Goal: Transaction & Acquisition: Purchase product/service

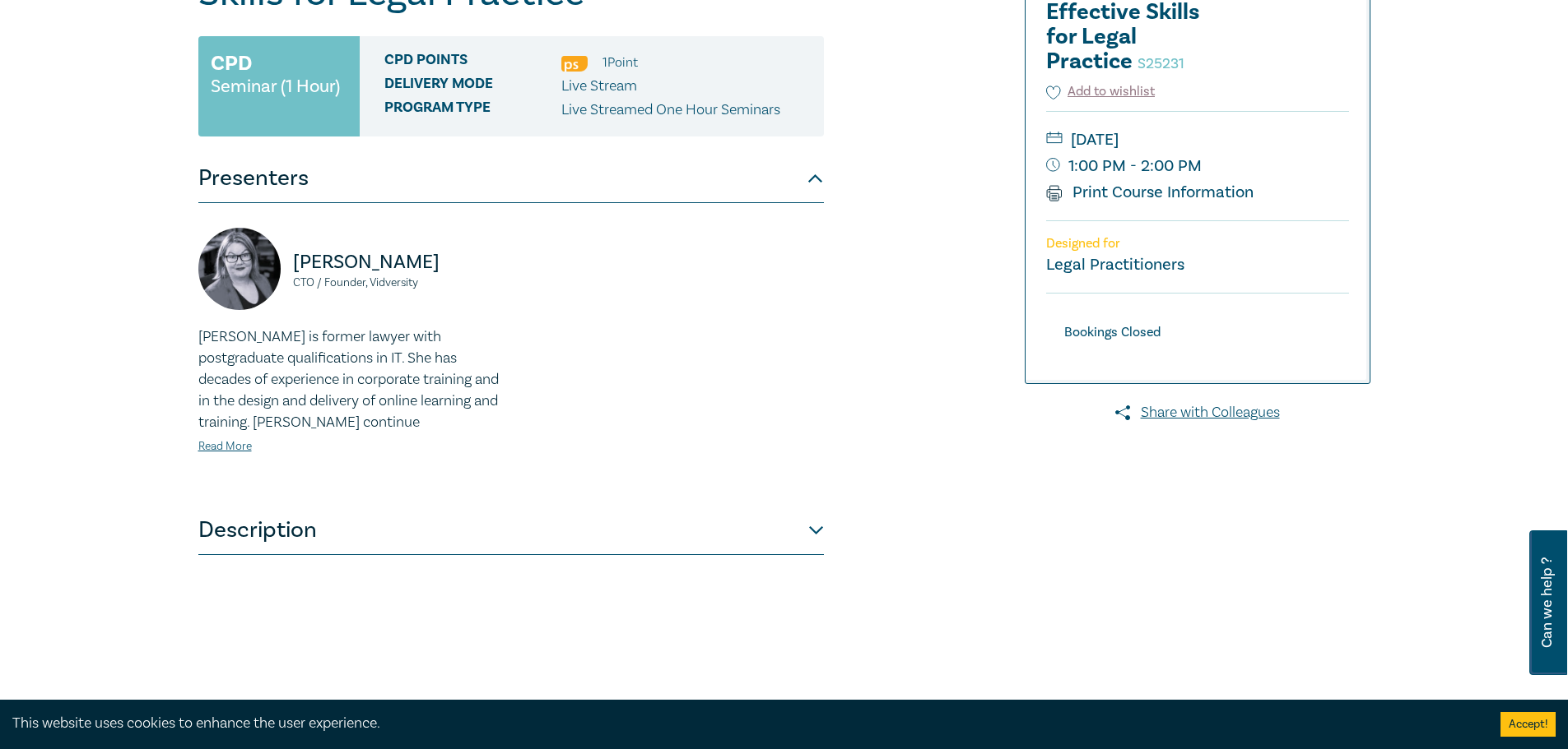
scroll to position [246, 0]
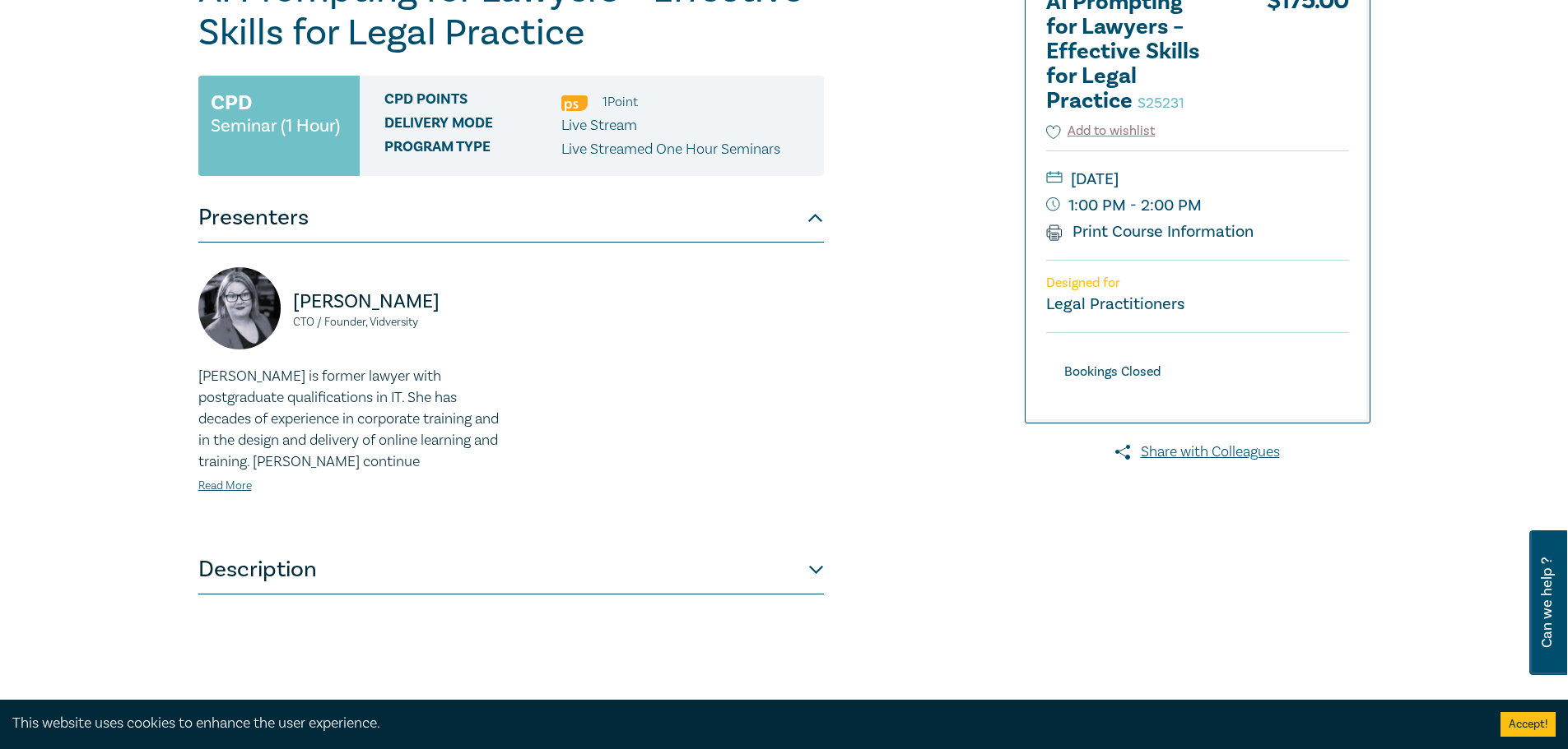
click at [1053, 400] on div "AI Prompting for Lawyers – Effective Skills for Legal Practice S25231 $ 175.00 …" at bounding box center [1198, 195] width 344 height 452
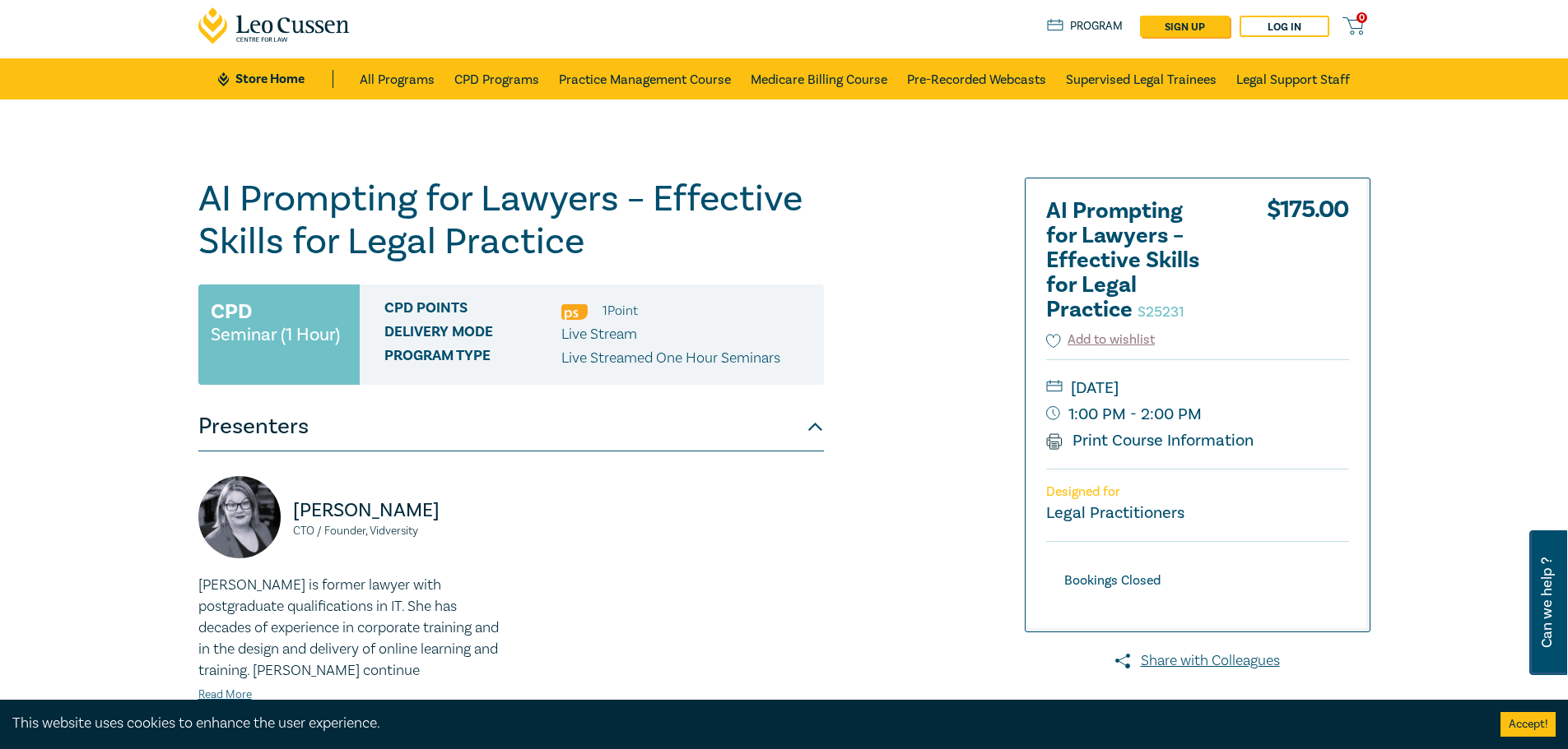
scroll to position [0, 0]
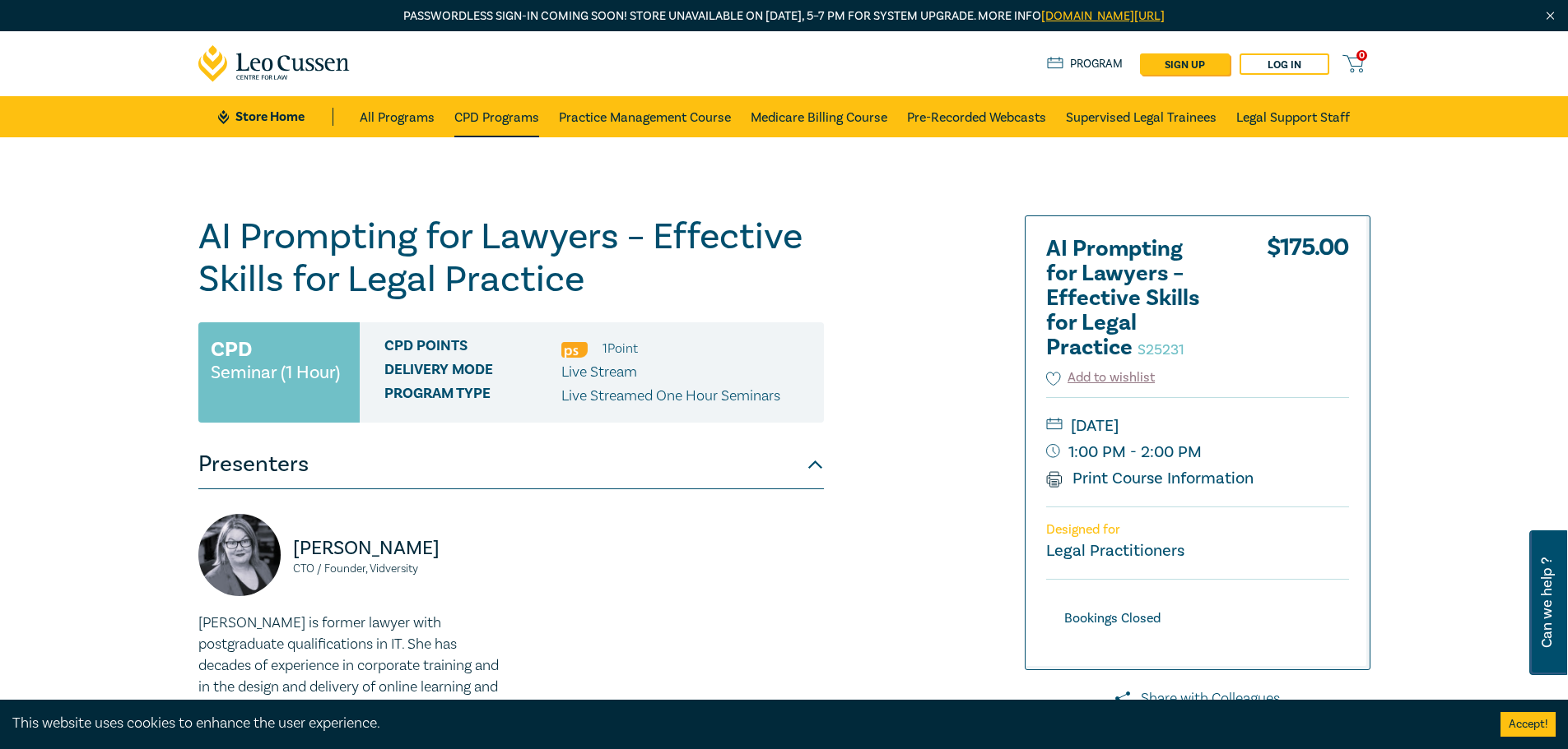
click at [524, 119] on link "CPD Programs" at bounding box center [497, 117] width 85 height 42
click at [413, 122] on link "All Programs" at bounding box center [397, 117] width 75 height 42
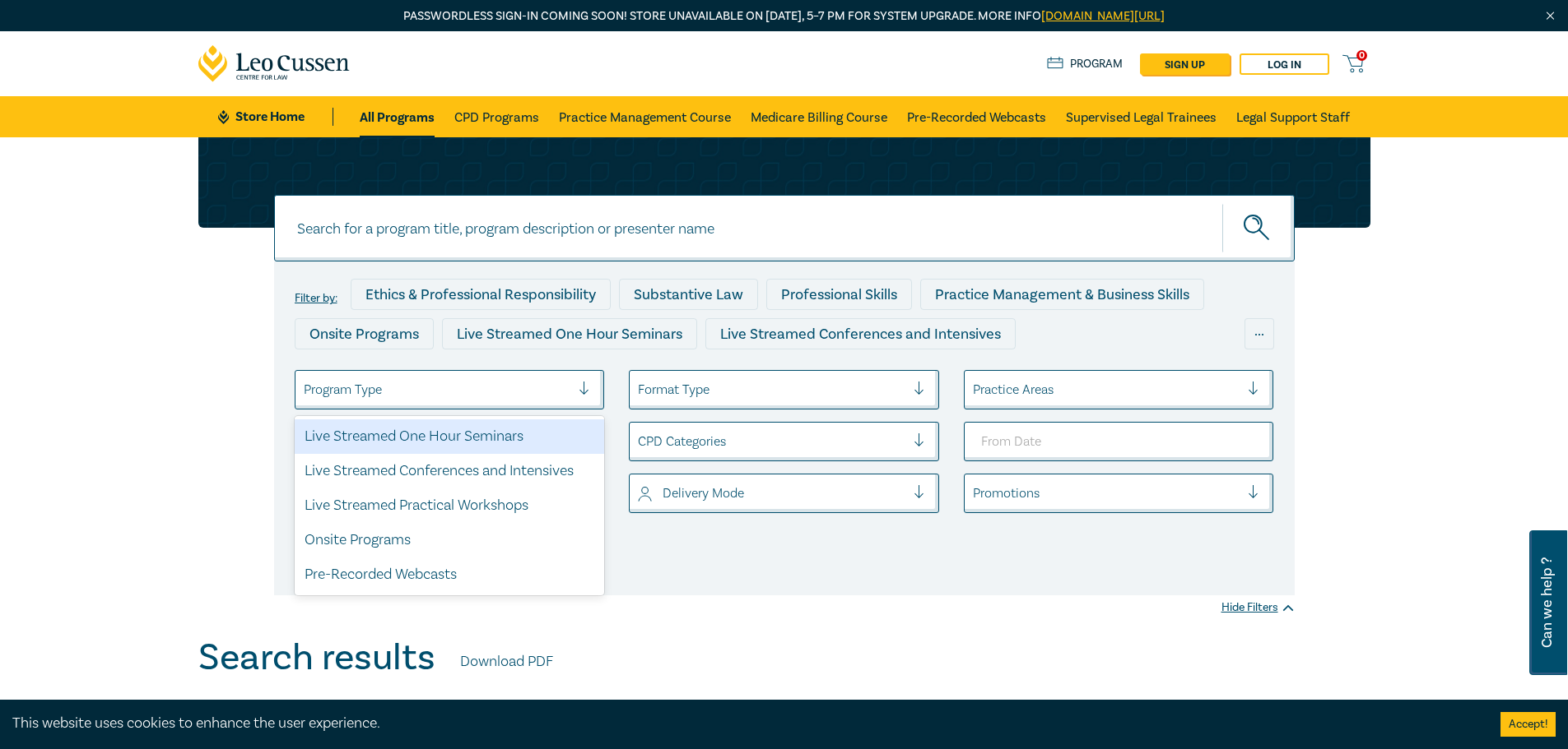
click at [445, 383] on div at bounding box center [437, 389] width 267 height 22
click at [452, 437] on div "Live Streamed One Hour Seminars" at bounding box center [450, 437] width 311 height 35
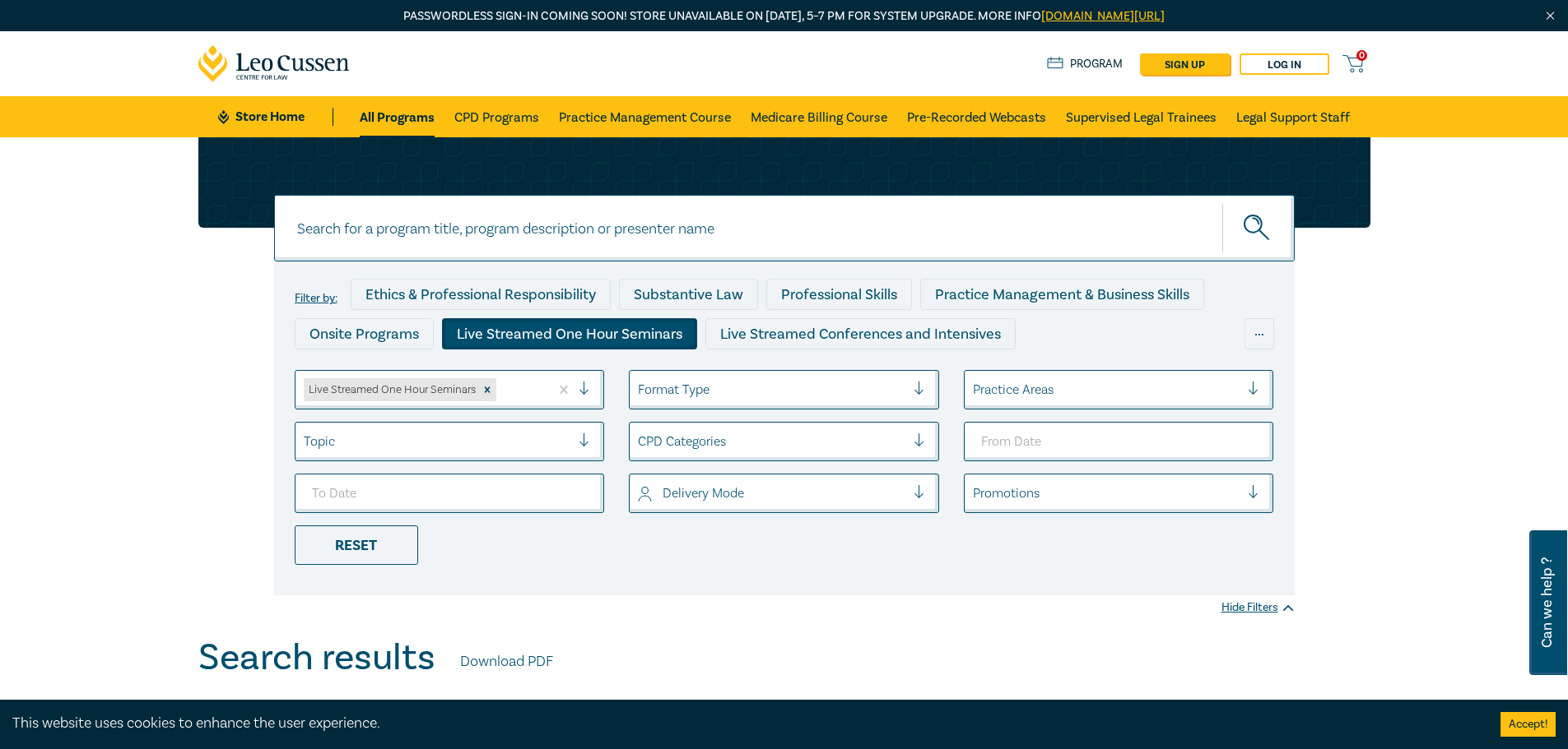
click at [802, 239] on input at bounding box center [784, 227] width 1020 height 67
click at [1222, 203] on button "submit" at bounding box center [1258, 228] width 73 height 50
click at [1277, 217] on button "submit" at bounding box center [1258, 228] width 73 height 50
click at [487, 394] on icon "Remove Live Streamed One Hour Seminars" at bounding box center [486, 389] width 11 height 11
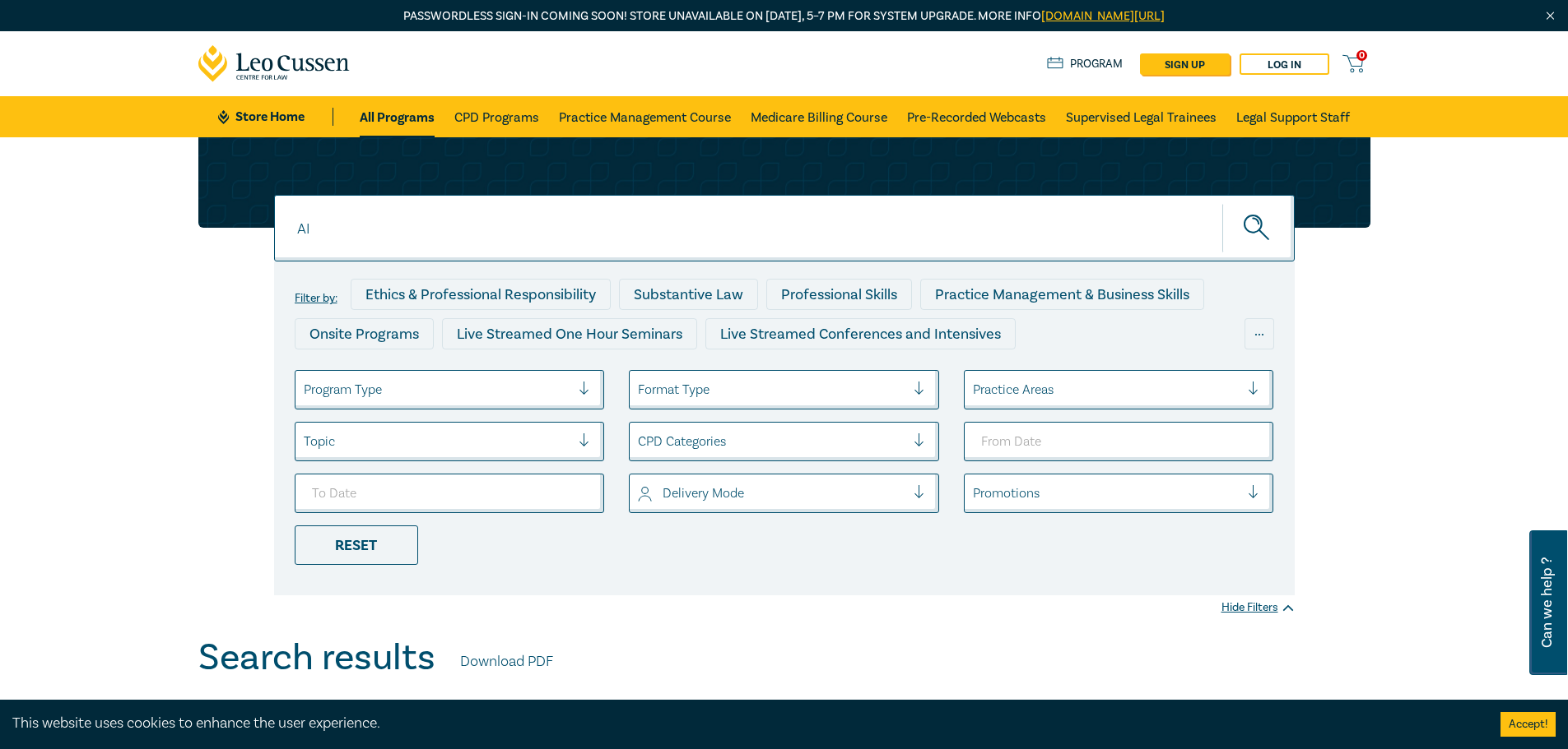
click at [517, 215] on input "AI" at bounding box center [784, 227] width 1020 height 67
click at [1276, 216] on button "submit" at bounding box center [1258, 228] width 73 height 50
click at [366, 221] on input "AI" at bounding box center [784, 227] width 1020 height 67
type input "A"
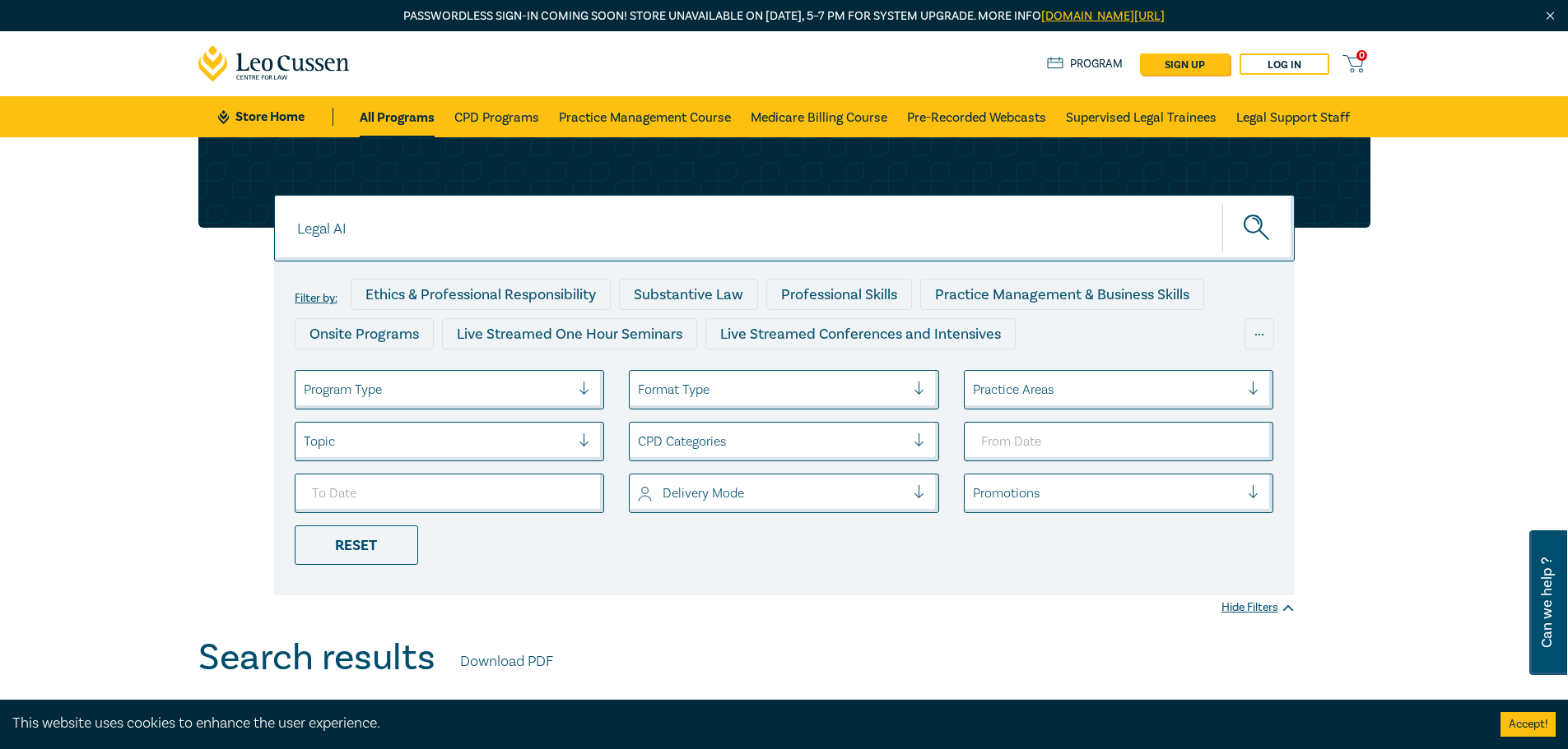
type input "Legal AI"
click at [1222, 203] on button "submit" at bounding box center [1258, 228] width 73 height 50
drag, startPoint x: 381, startPoint y: 225, endPoint x: 202, endPoint y: 239, distance: 179.5
click at [202, 239] on div "Legal AI Legal AI Legal AI Filter by: Ethics & Professional Responsibility Subs…" at bounding box center [784, 367] width 1192 height 458
click at [956, 114] on link "Pre-Recorded Webcasts" at bounding box center [976, 117] width 139 height 42
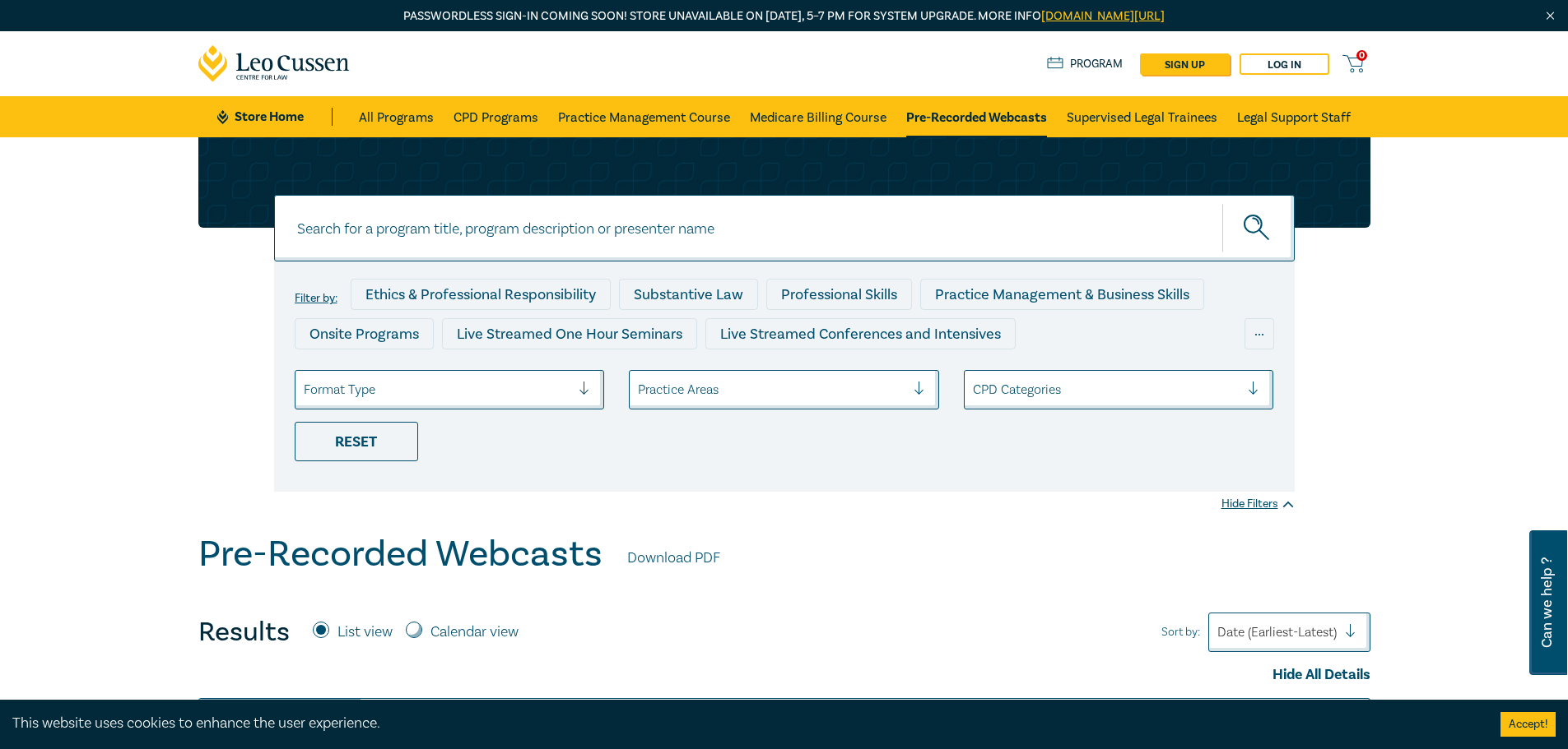
click at [467, 235] on input at bounding box center [784, 227] width 1020 height 67
type input "prompt"
click at [1222, 203] on button "submit" at bounding box center [1258, 228] width 73 height 50
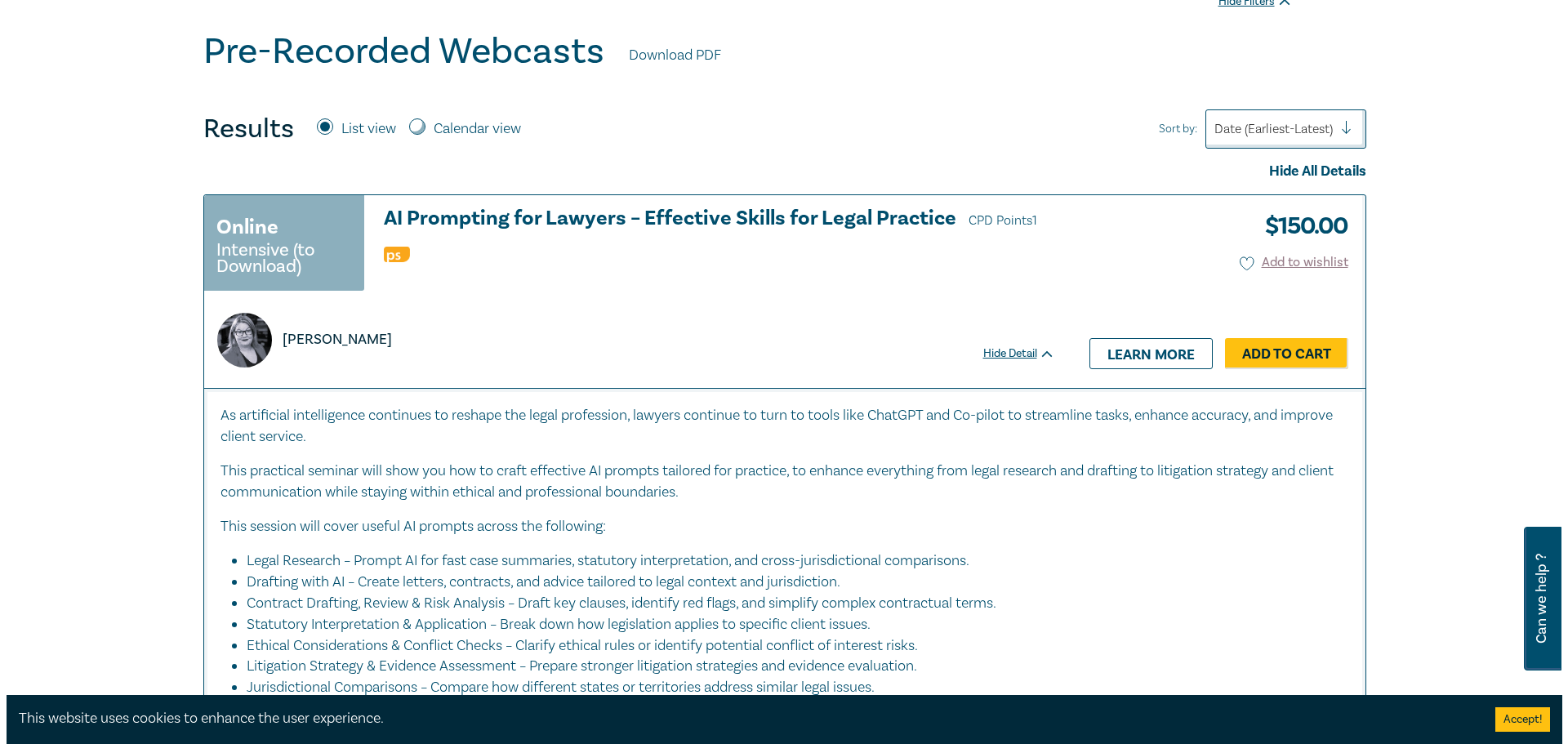
scroll to position [572, 0]
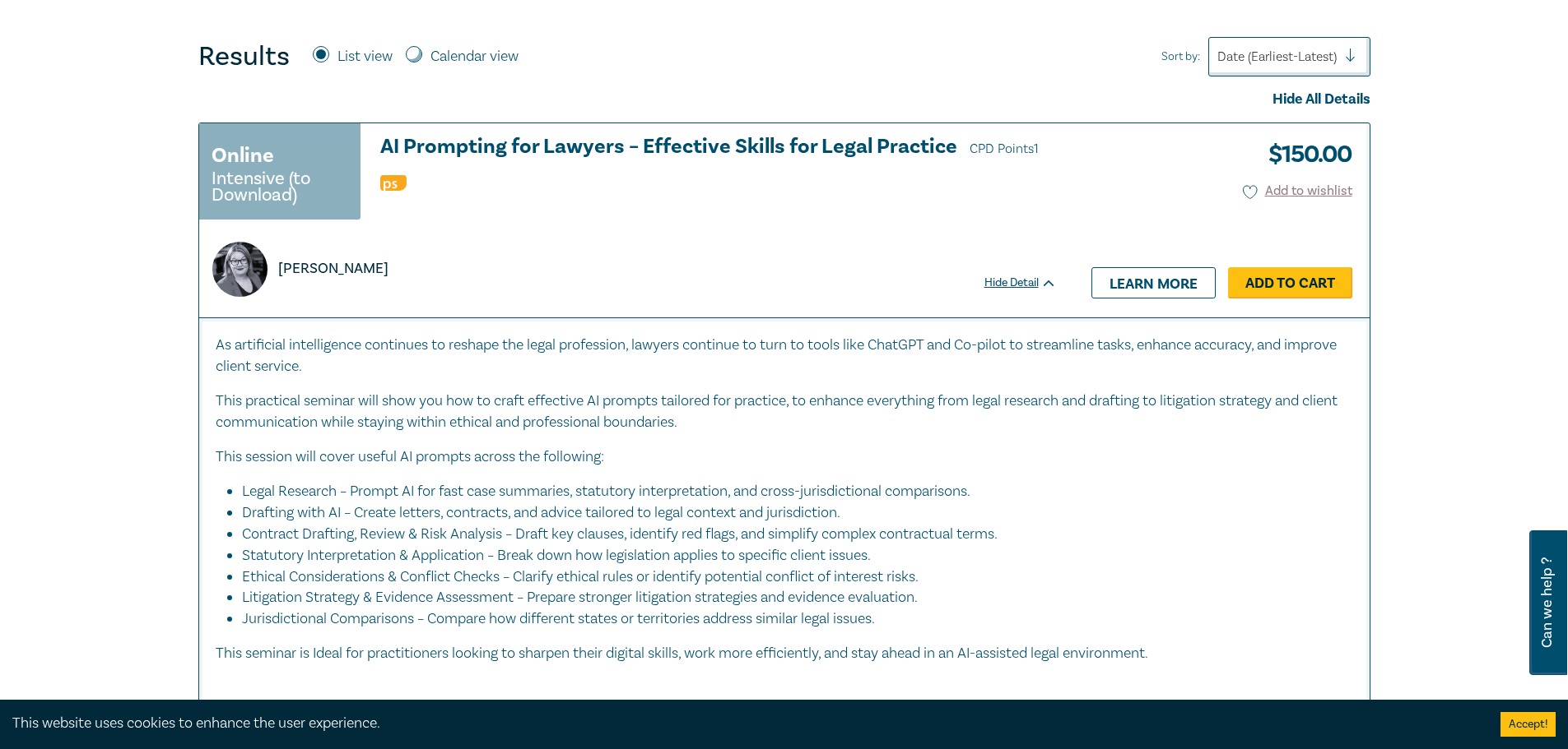
click at [1276, 274] on link "Add to Cart" at bounding box center [1290, 283] width 125 height 31
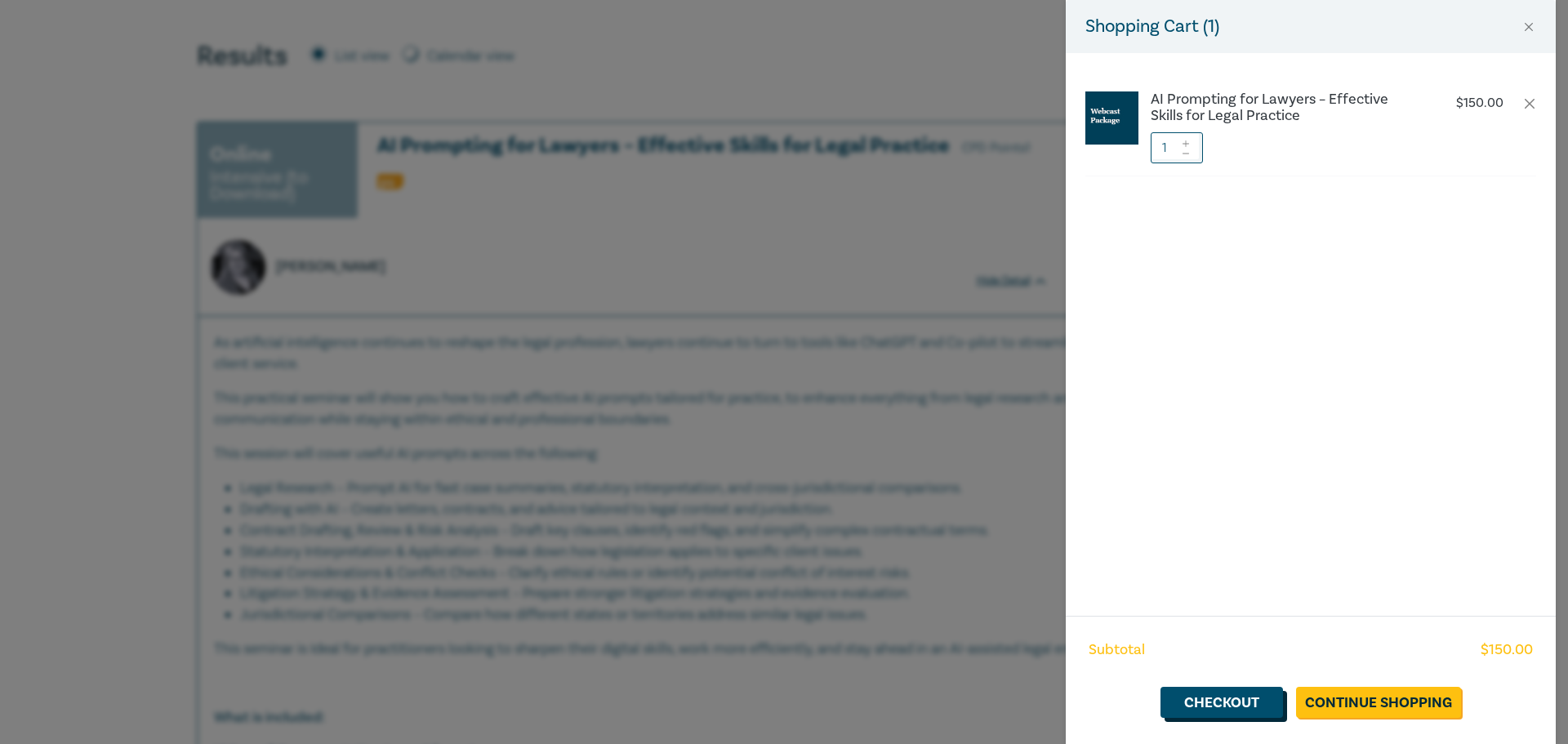
click at [1237, 707] on link "Checkout" at bounding box center [1222, 703] width 123 height 31
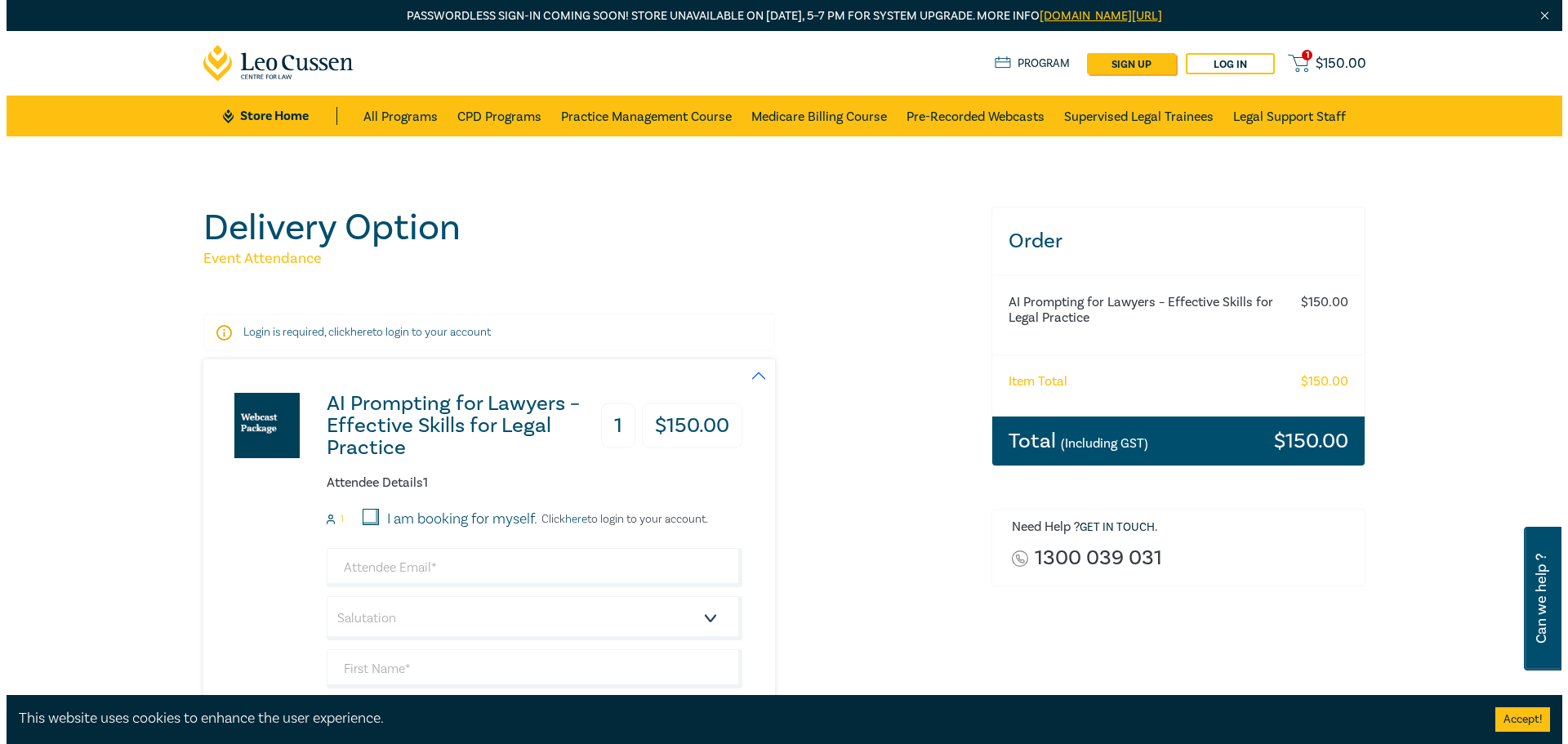
scroll to position [326, 0]
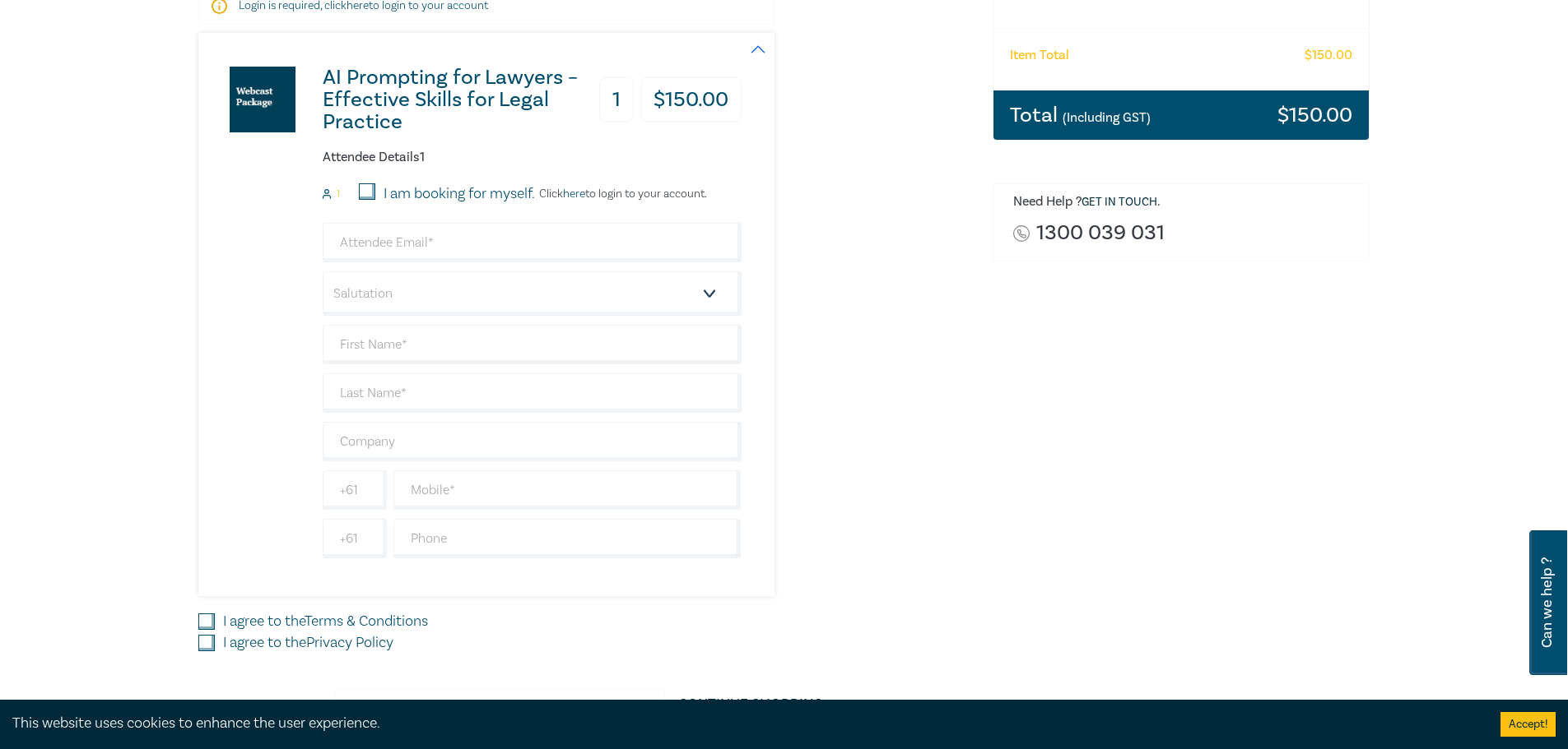
click at [376, 193] on div "I am booking for myself." at bounding box center [447, 194] width 177 height 22
click at [362, 194] on input "I am booking for myself." at bounding box center [367, 191] width 16 height 16
checkbox input "true"
click at [570, 198] on link "here" at bounding box center [575, 194] width 22 height 15
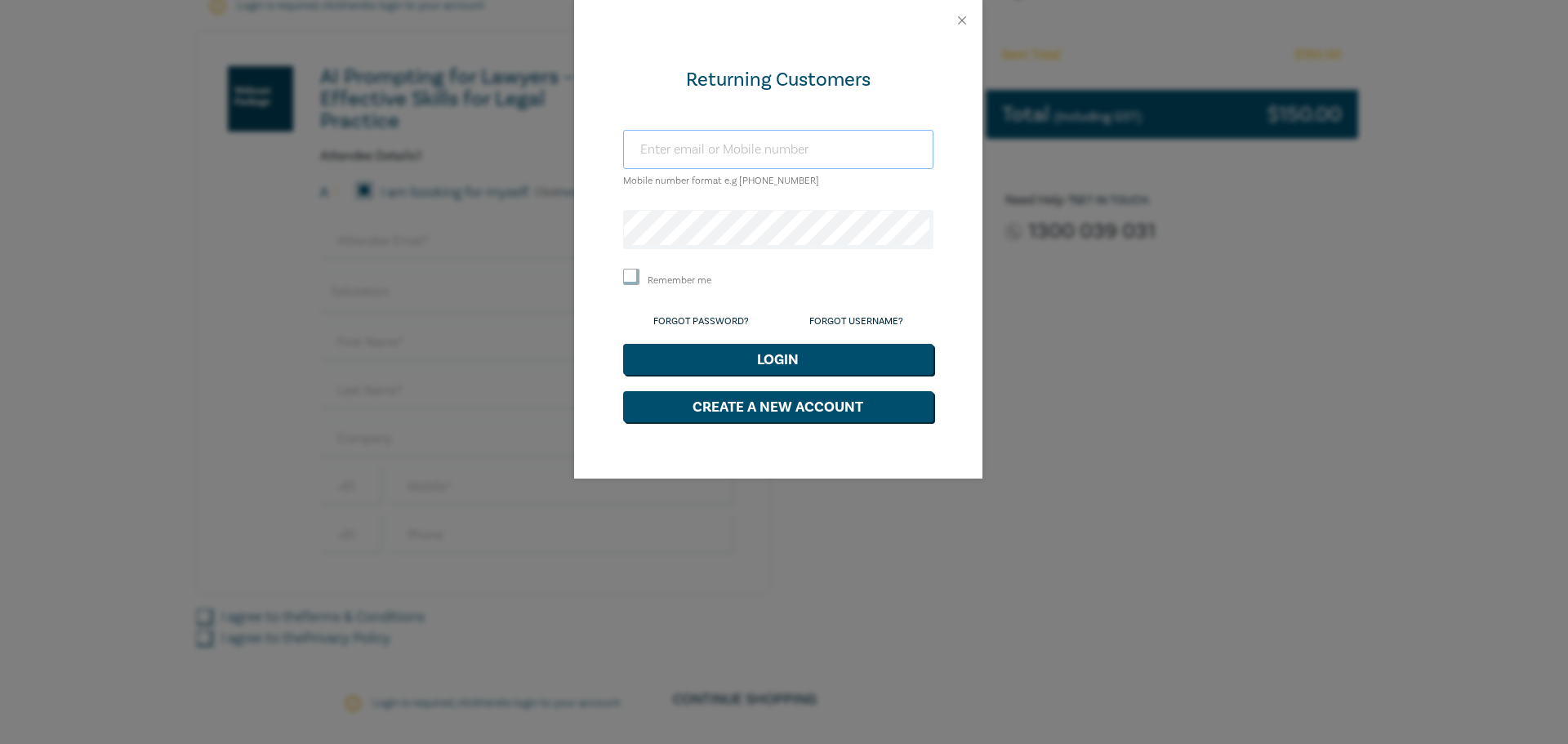
type input "valeriet@planetshakers.com"
click at [792, 344] on button "Login" at bounding box center [778, 359] width 310 height 31
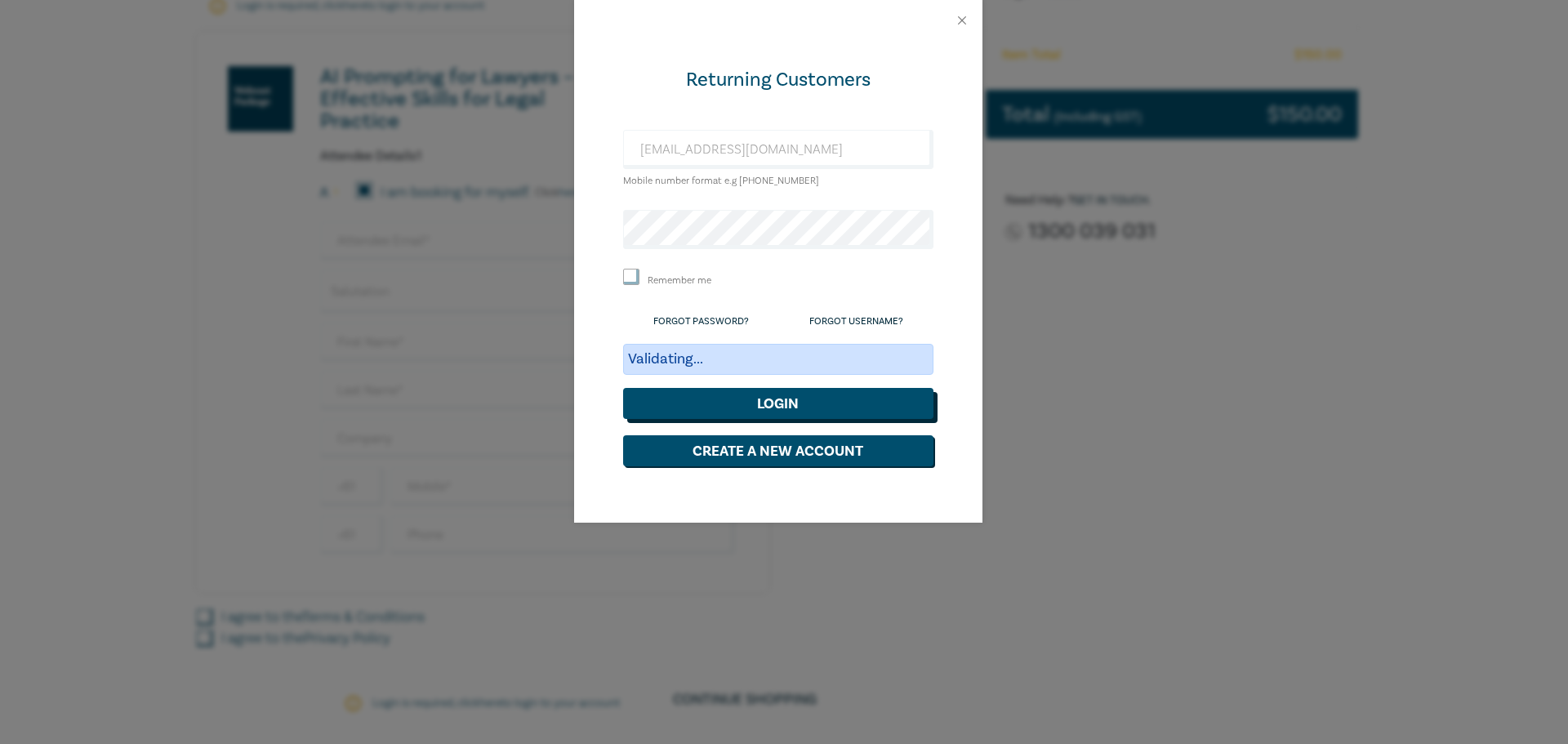
scroll to position [281, 0]
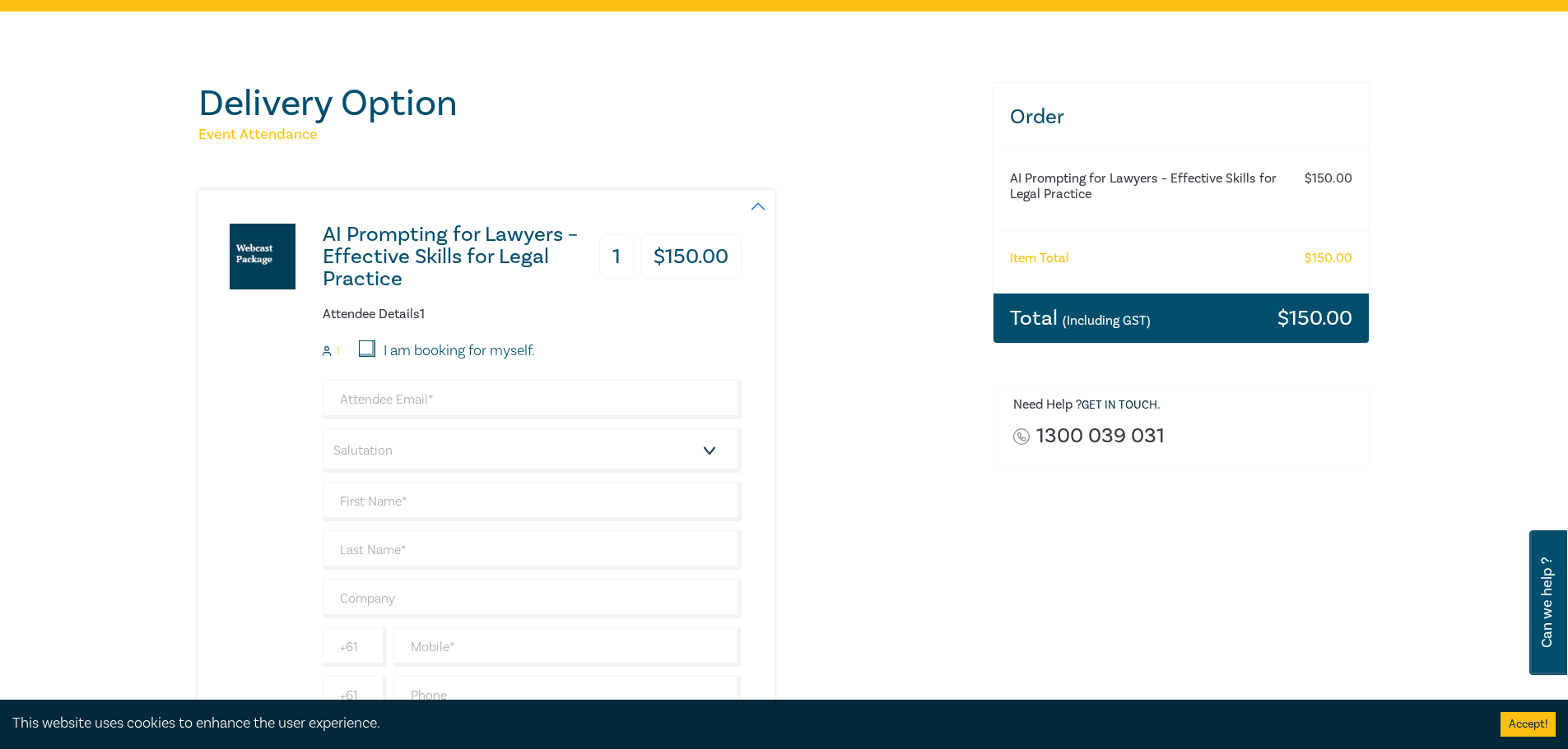
scroll to position [246, 0]
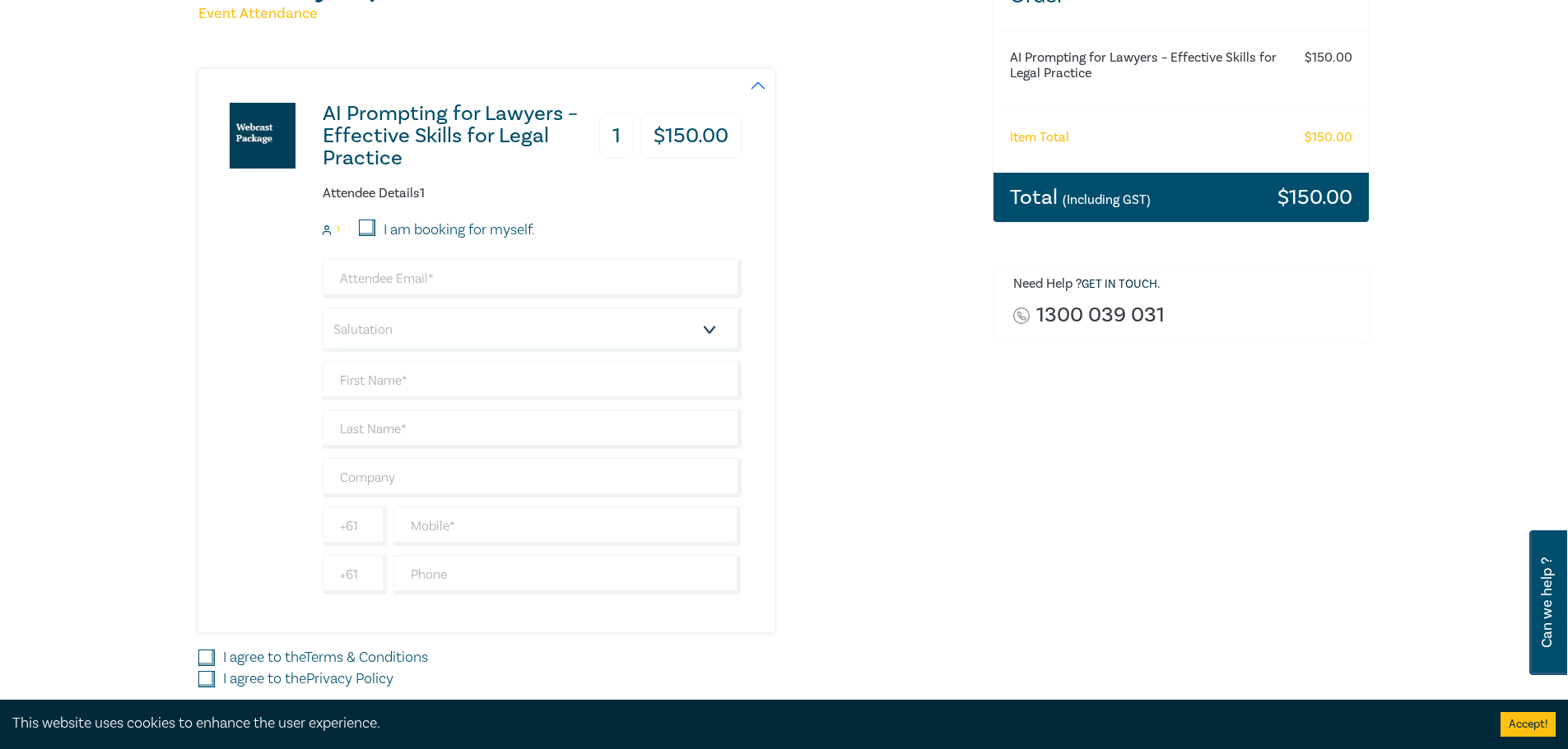
click at [367, 226] on input "I am booking for myself." at bounding box center [367, 227] width 16 height 16
checkbox input "true"
type input "[EMAIL_ADDRESS][DOMAIN_NAME]"
type input "[PERSON_NAME]"
type input "Lim"
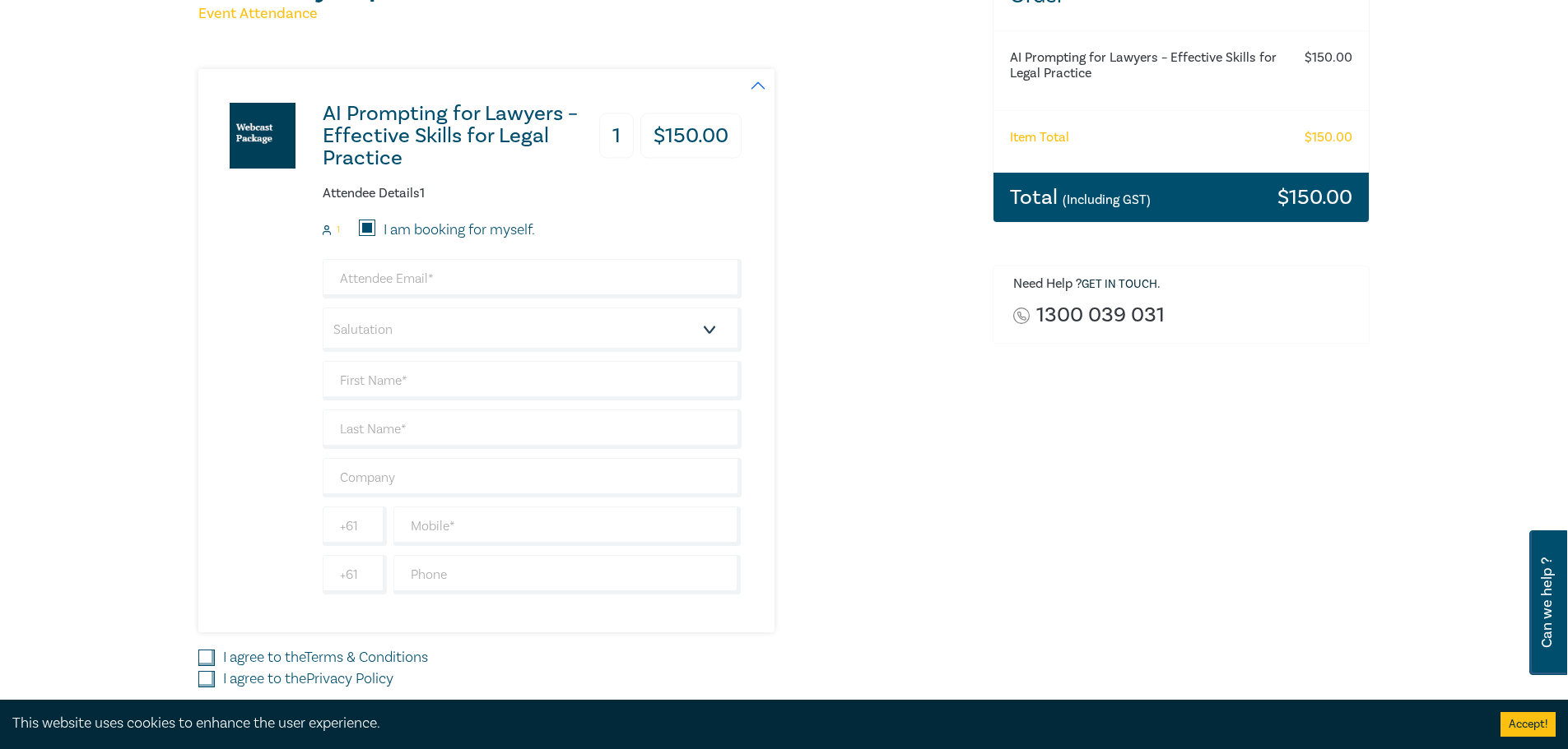
type input "432566756"
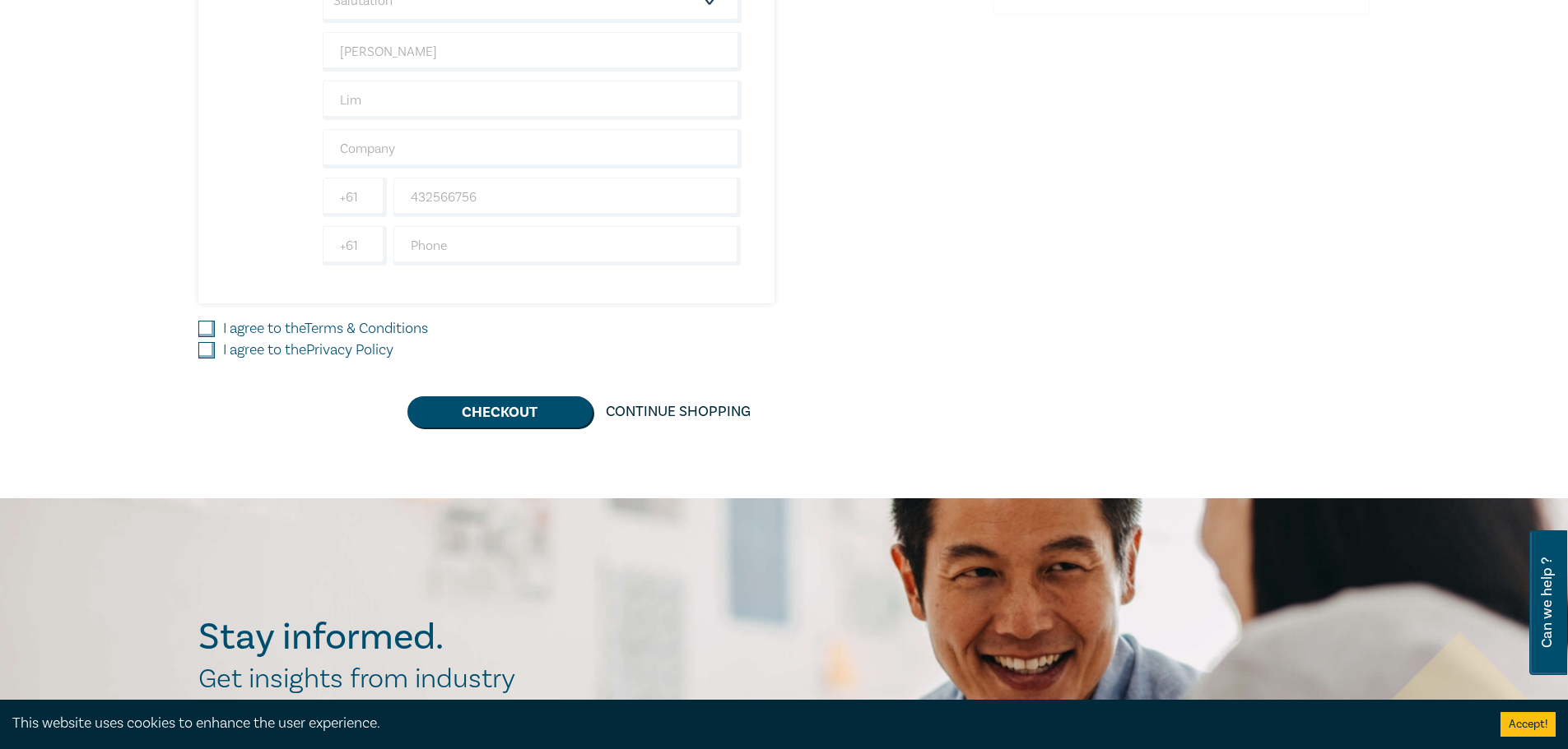
click at [205, 322] on input "I agree to the Terms & Conditions" at bounding box center [206, 329] width 16 height 16
checkbox input "true"
click at [202, 351] on input "I agree to the Privacy Policy" at bounding box center [206, 350] width 16 height 16
checkbox input "true"
click at [496, 406] on button "Checkout" at bounding box center [500, 412] width 185 height 31
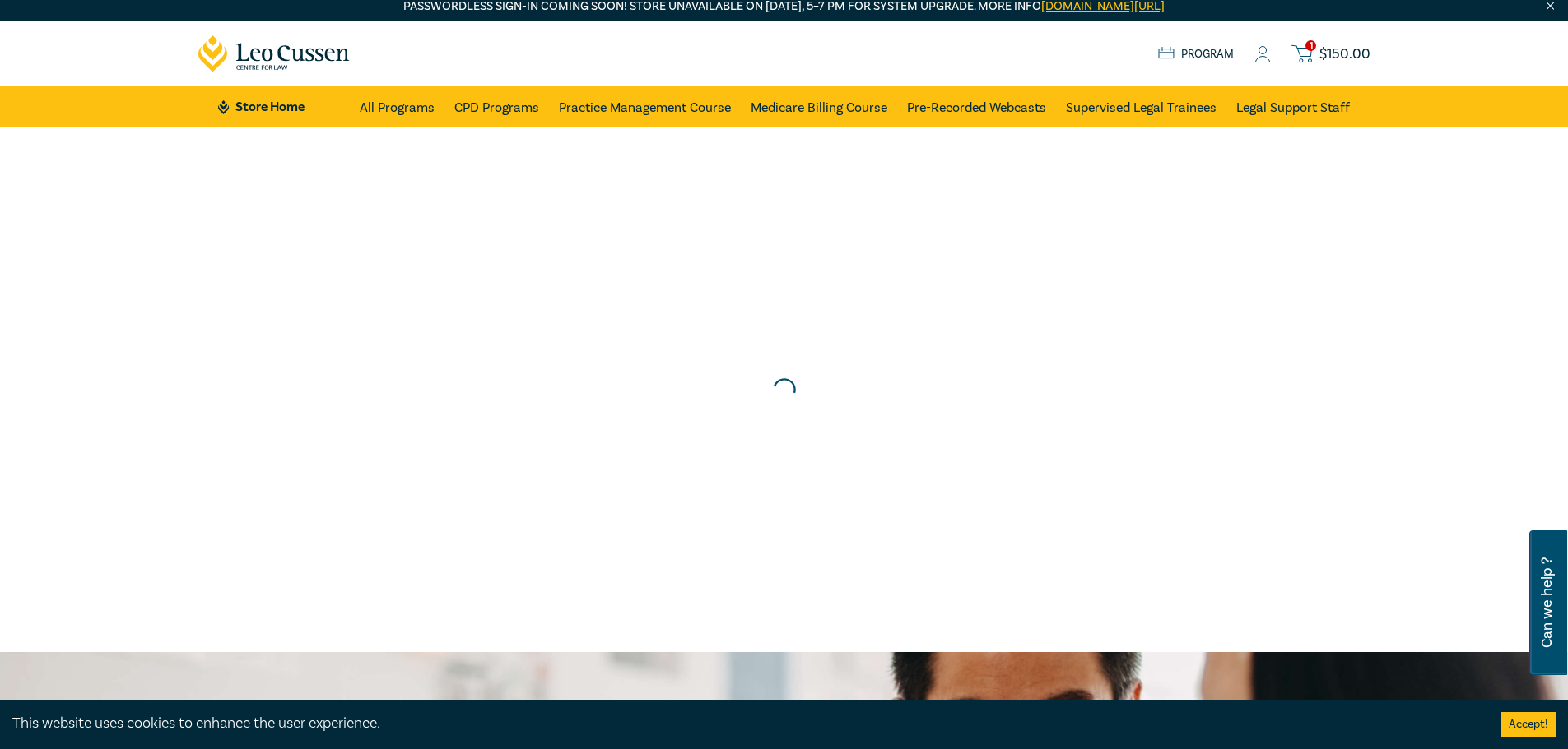
scroll to position [0, 0]
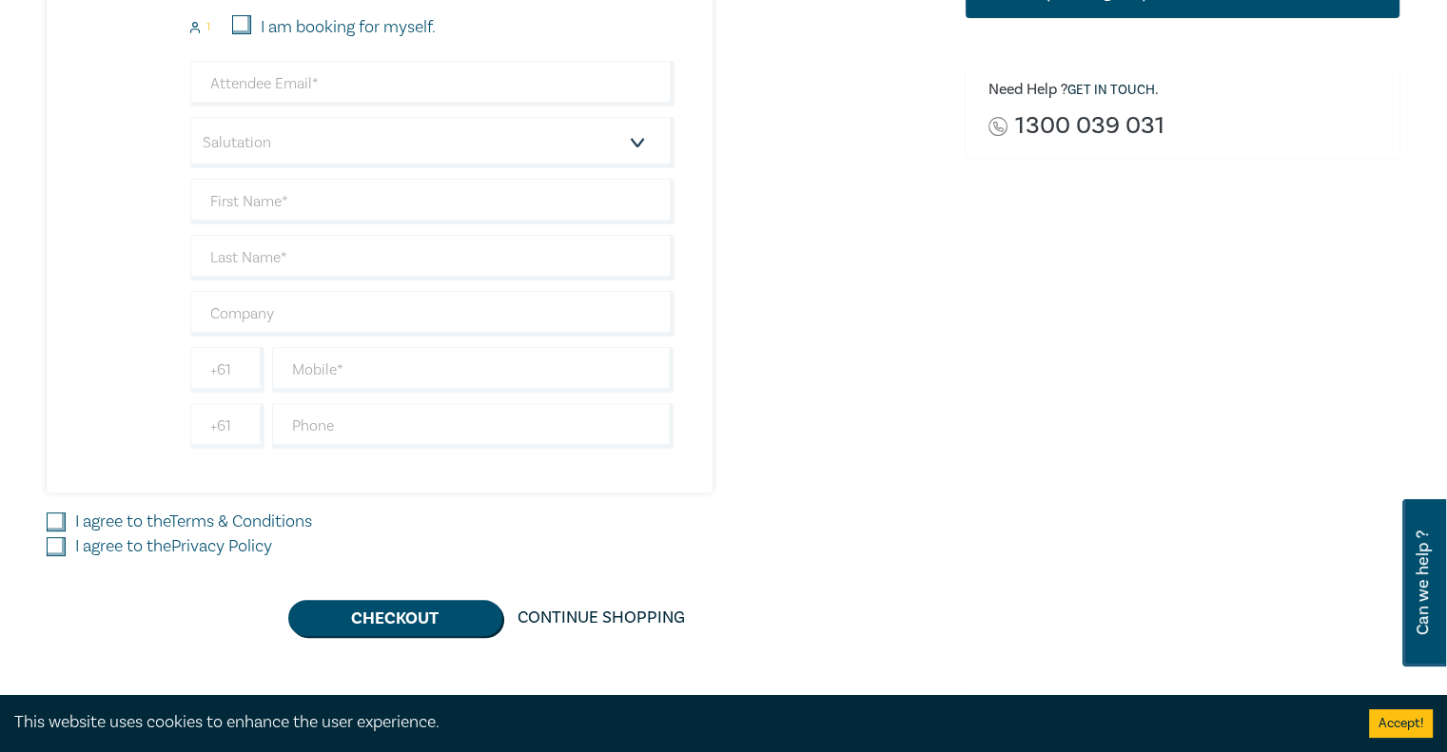
scroll to position [533, 0]
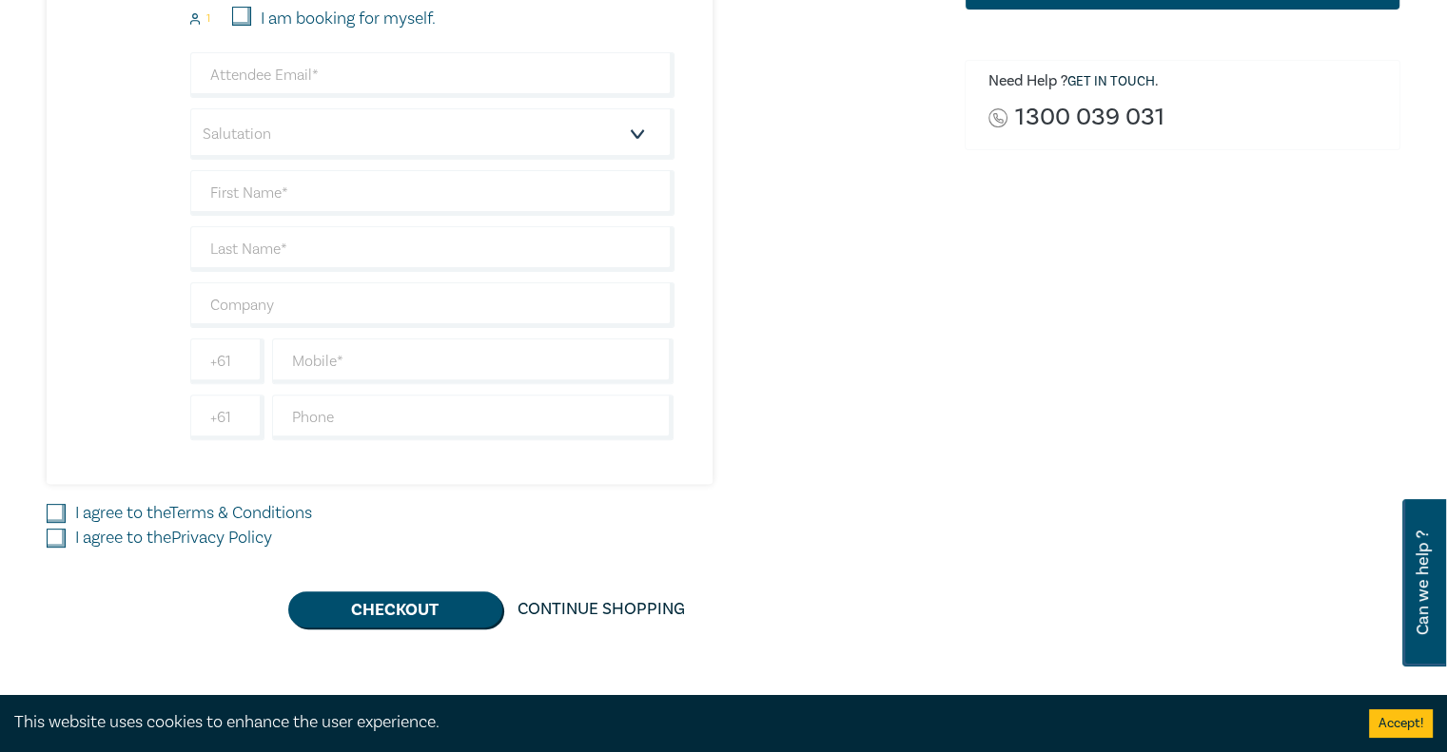
click at [161, 503] on label "I agree to the Terms & Conditions" at bounding box center [193, 513] width 237 height 25
click at [66, 504] on input "I agree to the Terms & Conditions" at bounding box center [56, 513] width 19 height 19
checkbox input "true"
click at [163, 530] on label "I agree to the Privacy Policy" at bounding box center [173, 538] width 197 height 25
click at [66, 530] on input "I agree to the Privacy Policy" at bounding box center [56, 538] width 19 height 19
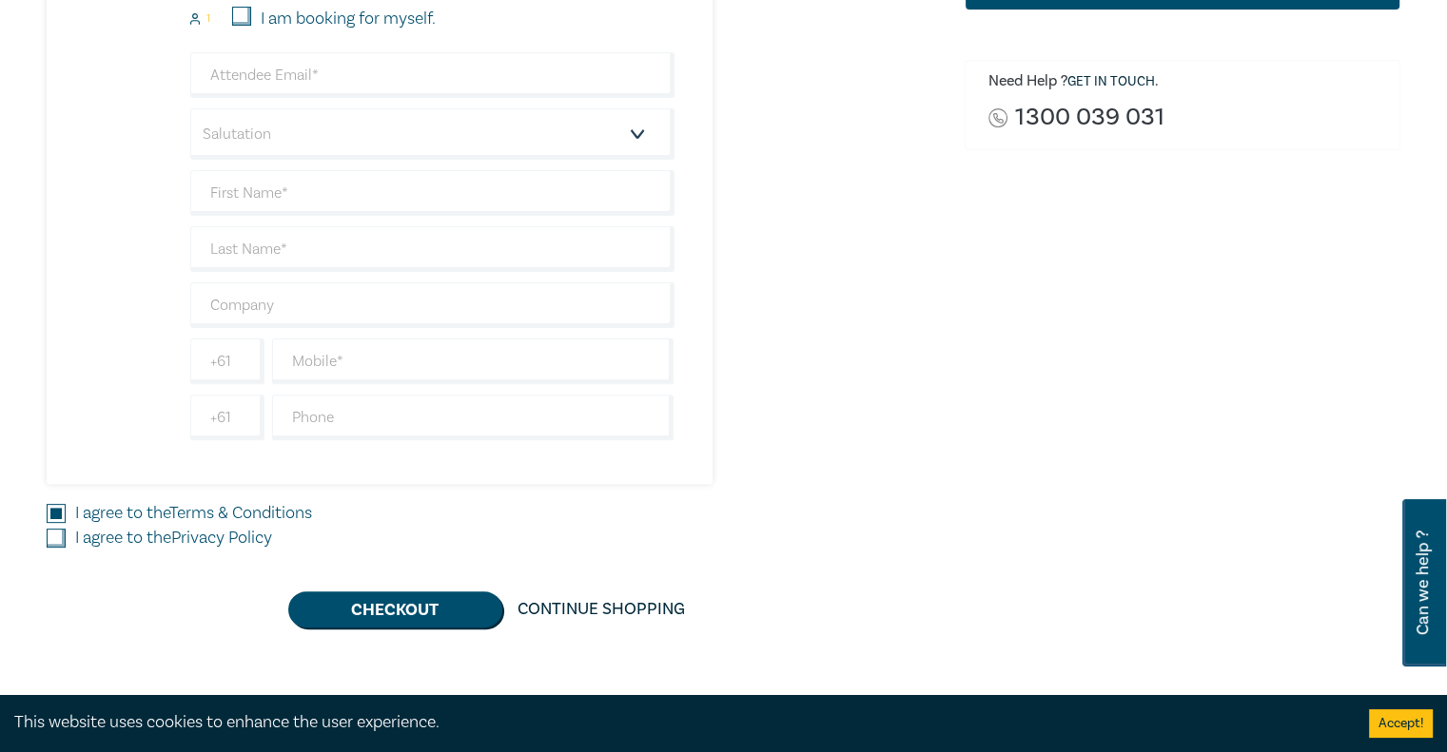
checkbox input "true"
click at [438, 622] on button "Checkout" at bounding box center [395, 610] width 214 height 36
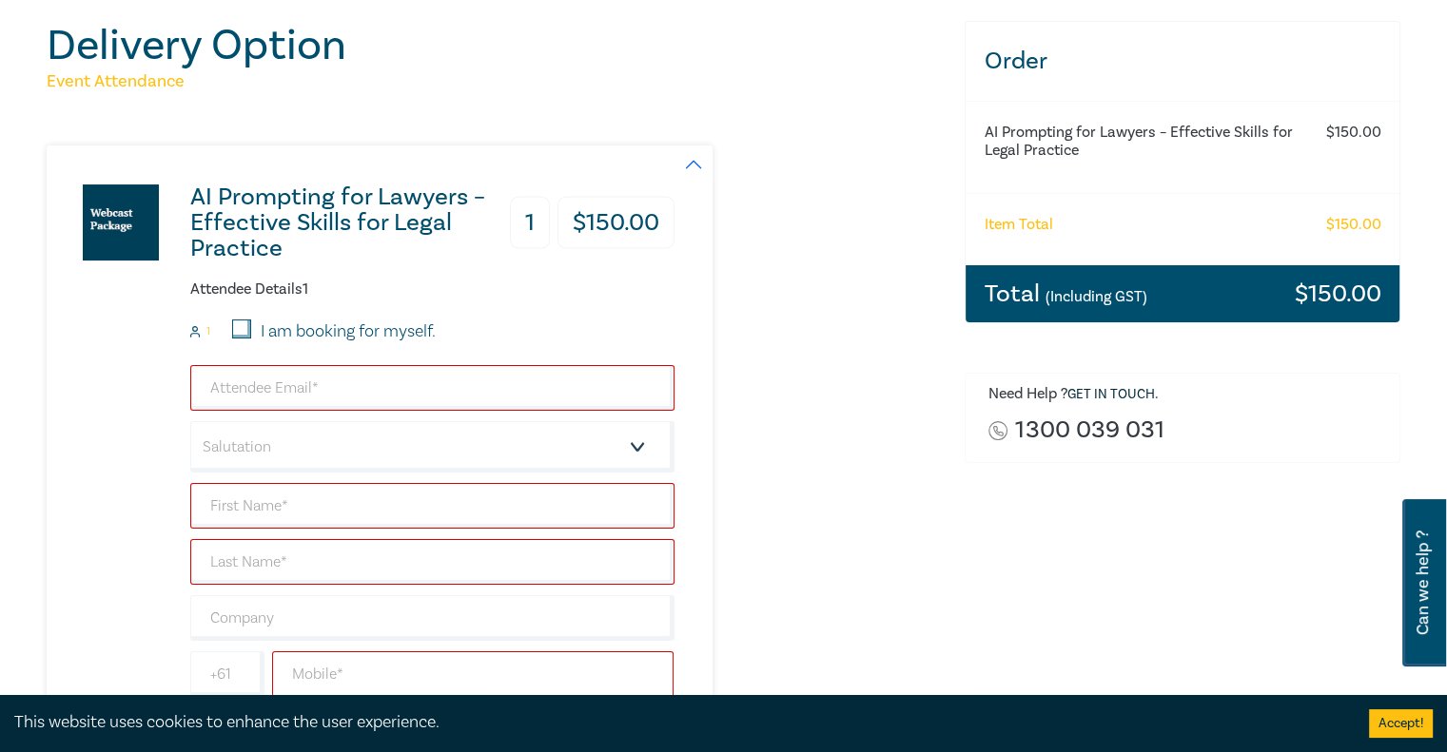
scroll to position [216, 0]
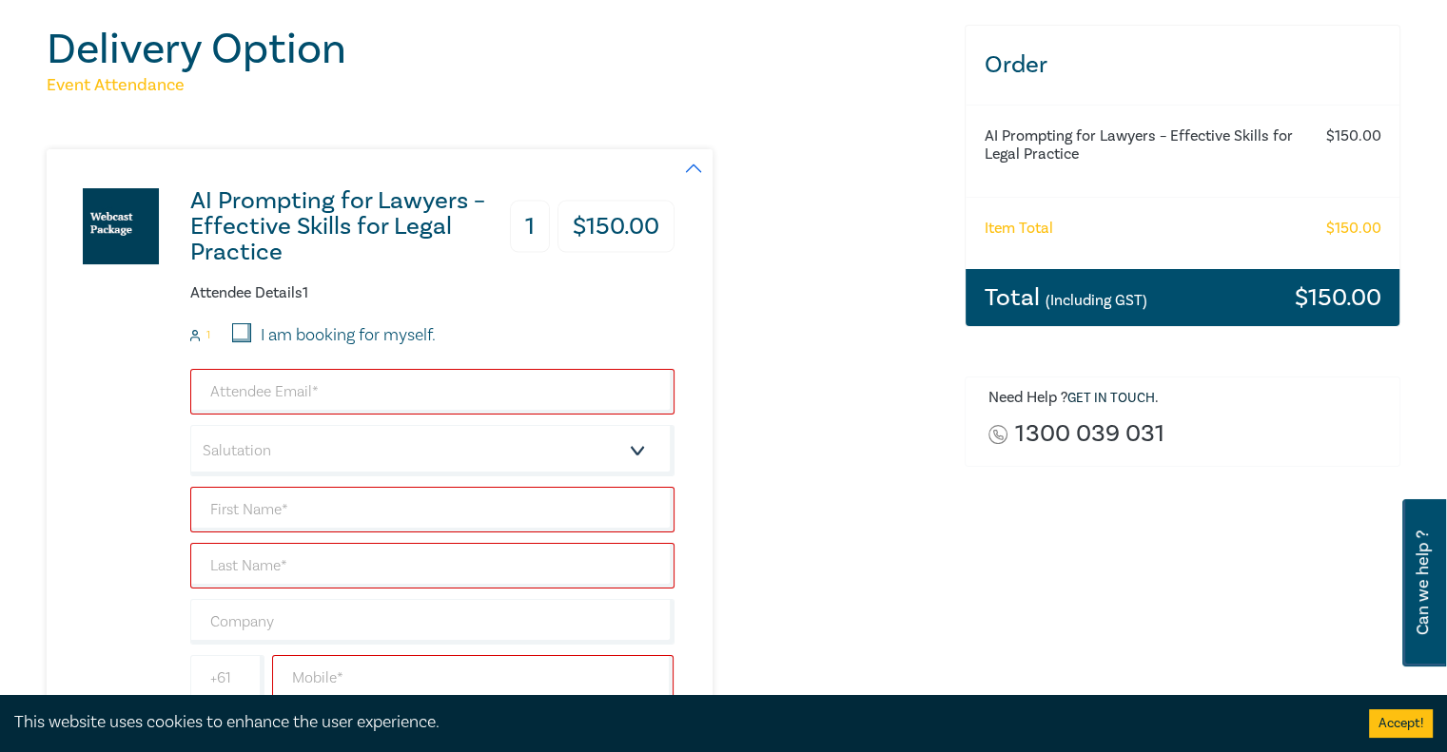
click at [266, 334] on label "I am booking for myself." at bounding box center [348, 335] width 175 height 25
click at [251, 334] on input "I am booking for myself." at bounding box center [241, 332] width 19 height 19
checkbox input "true"
type input "valeriet@planetshakers.com"
type input "[PERSON_NAME]"
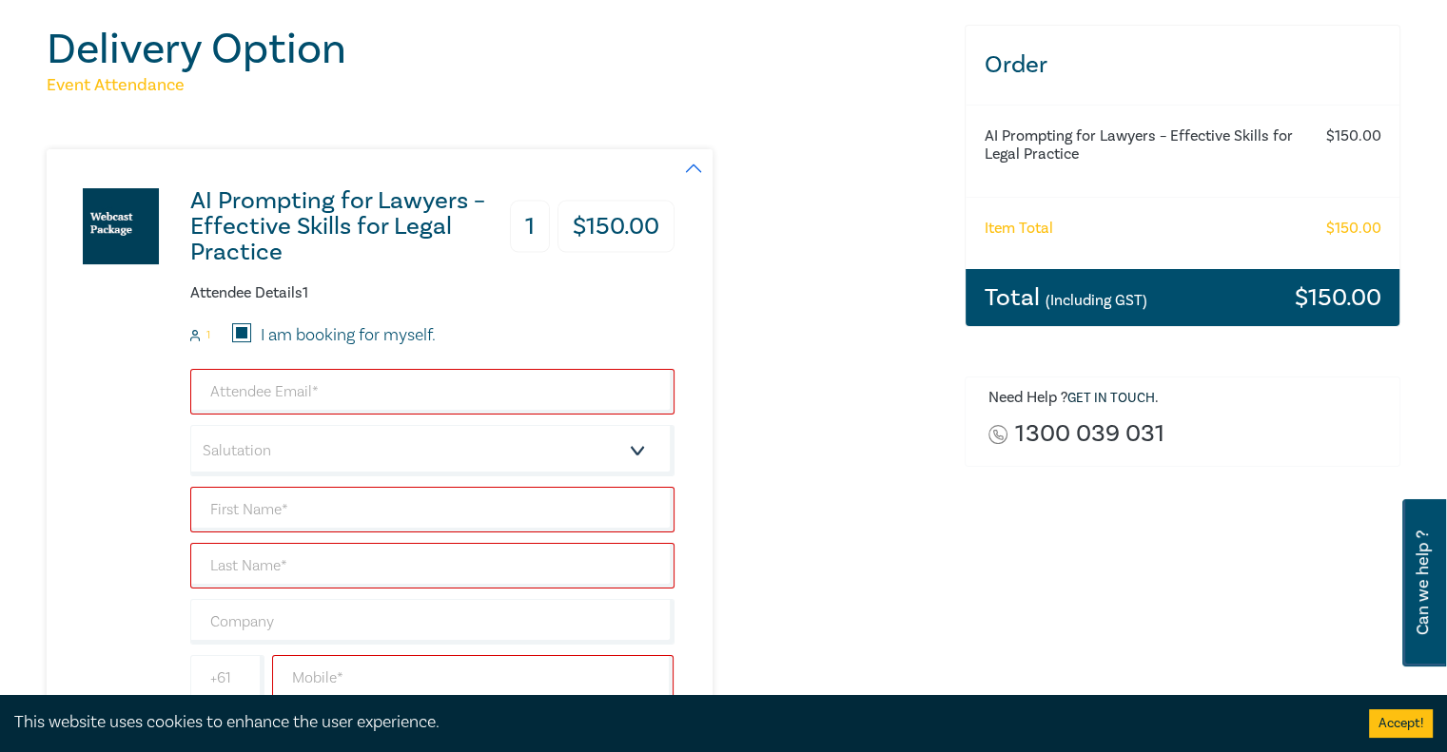
type input "Lim"
type input "432566756"
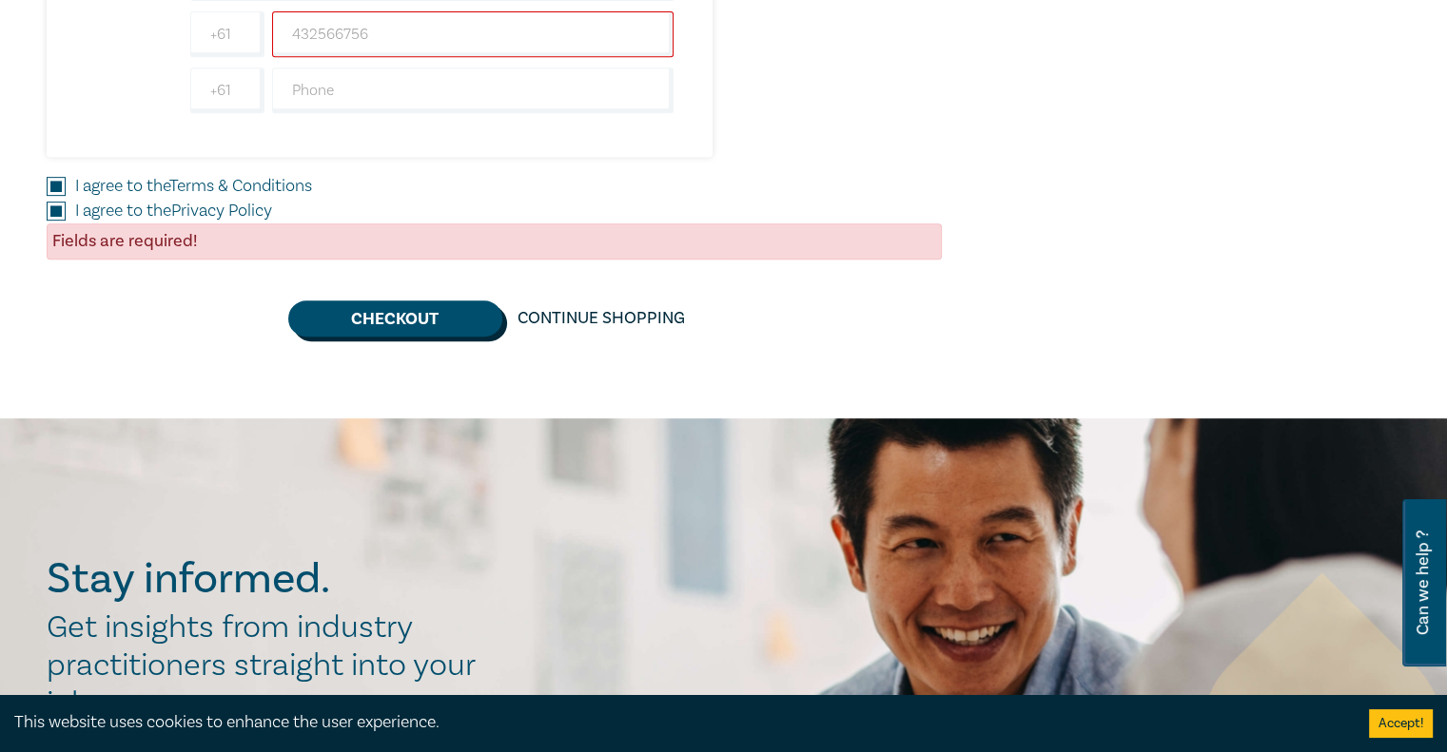
click at [392, 327] on button "Checkout" at bounding box center [395, 319] width 214 height 36
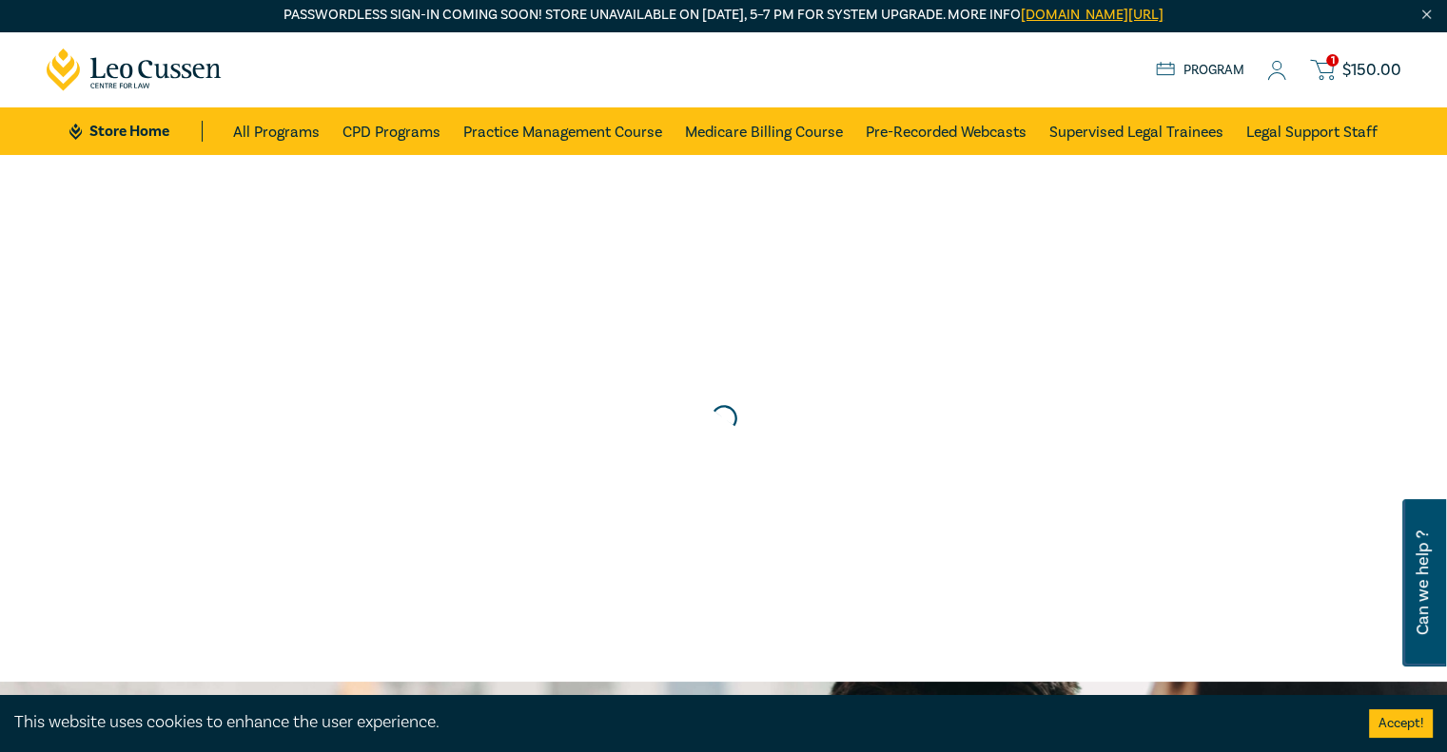
scroll to position [0, 0]
